Goal: Information Seeking & Learning: Learn about a topic

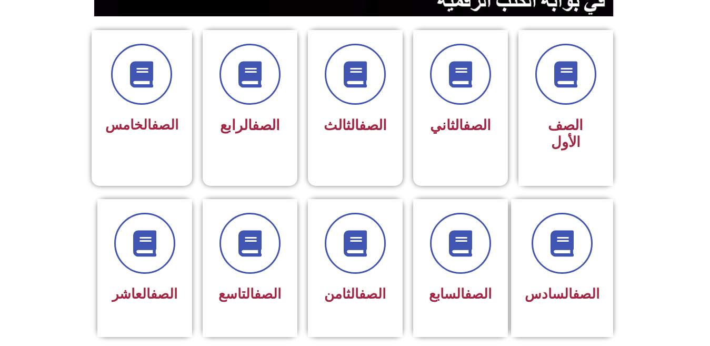
scroll to position [289, 0]
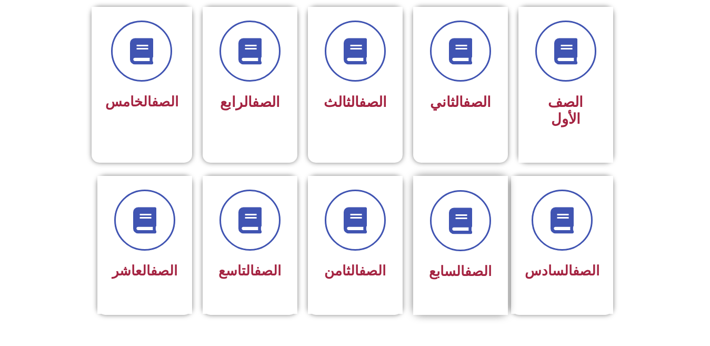
click at [488, 218] on div at bounding box center [460, 220] width 66 height 61
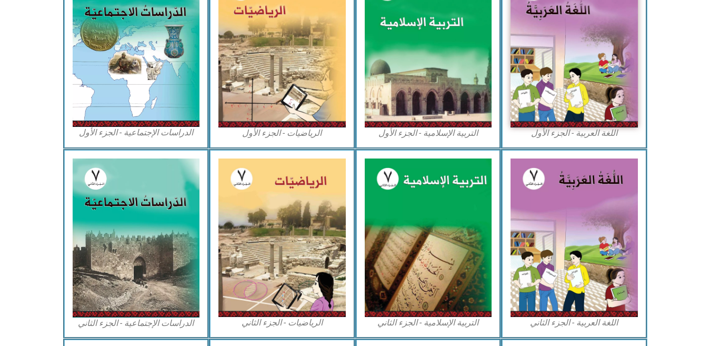
scroll to position [414, 0]
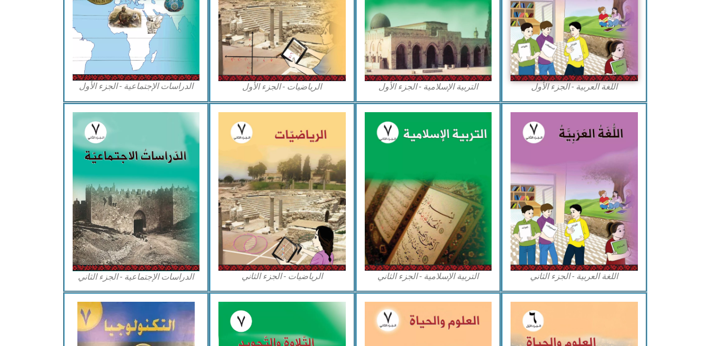
click at [696, 176] on section "اللغة العربية - الجزء الثاني التربية الإسلامية - الجزء الثاني الرياضيات - الجزء…" at bounding box center [355, 198] width 710 height 190
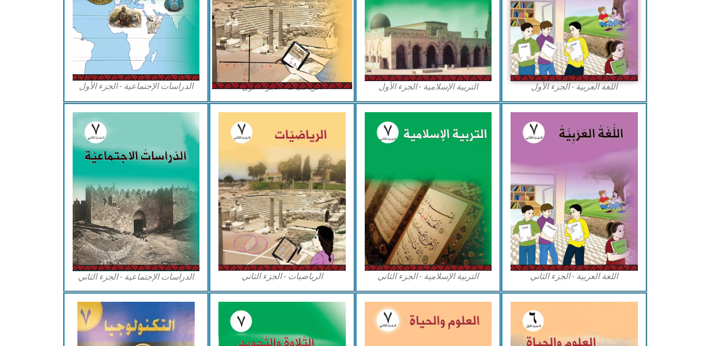
click at [295, 75] on img at bounding box center [282, 1] width 140 height 175
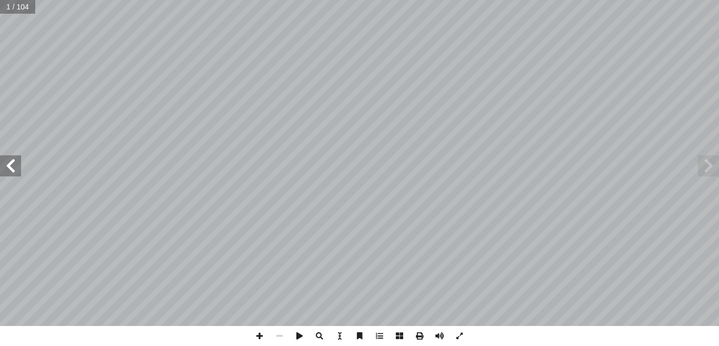
click at [15, 167] on span at bounding box center [10, 165] width 21 height 21
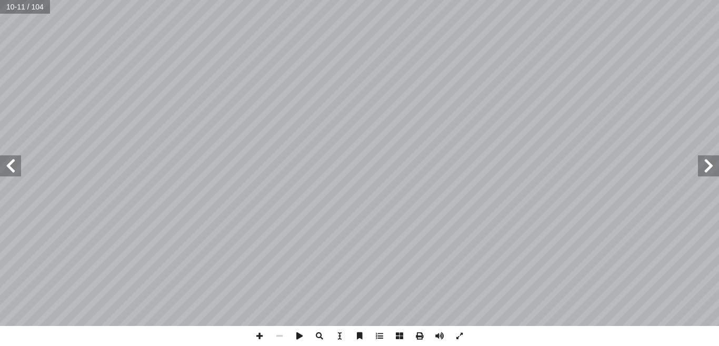
click at [4, 167] on span at bounding box center [10, 165] width 21 height 21
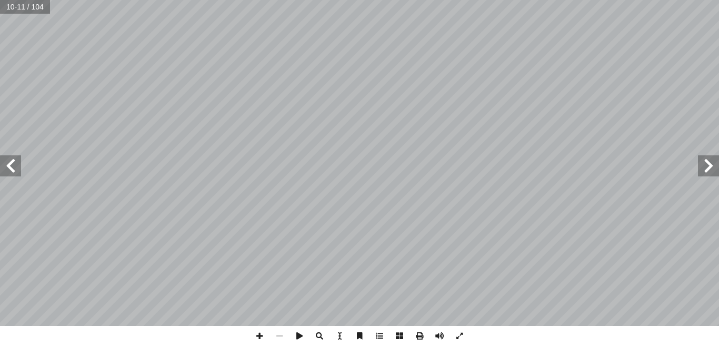
click at [4, 167] on span at bounding box center [10, 165] width 21 height 21
click at [256, 337] on span at bounding box center [260, 336] width 20 height 20
click at [261, 334] on span at bounding box center [260, 336] width 20 height 20
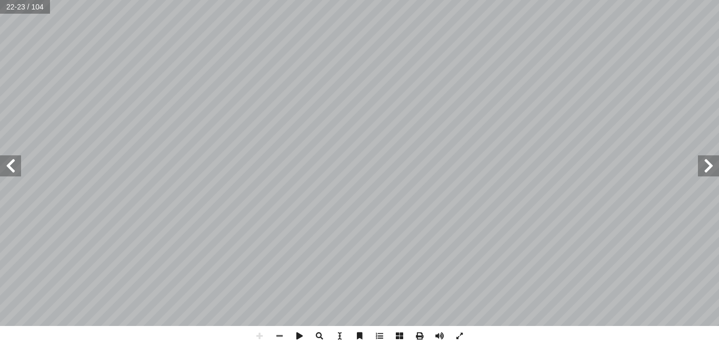
click at [9, 173] on span at bounding box center [10, 165] width 21 height 21
click at [714, 161] on span at bounding box center [708, 165] width 21 height 21
click at [506, 337] on div "18 :) 5 نشاط ( تي: أ ا ما ي َ ناتج ُ جد أ ا :) نشاط (6 ٤ - + ٣ - : َ ناتج ُ جد …" at bounding box center [359, 173] width 719 height 346
click at [7, 166] on span at bounding box center [10, 165] width 21 height 21
